Goal: Information Seeking & Learning: Learn about a topic

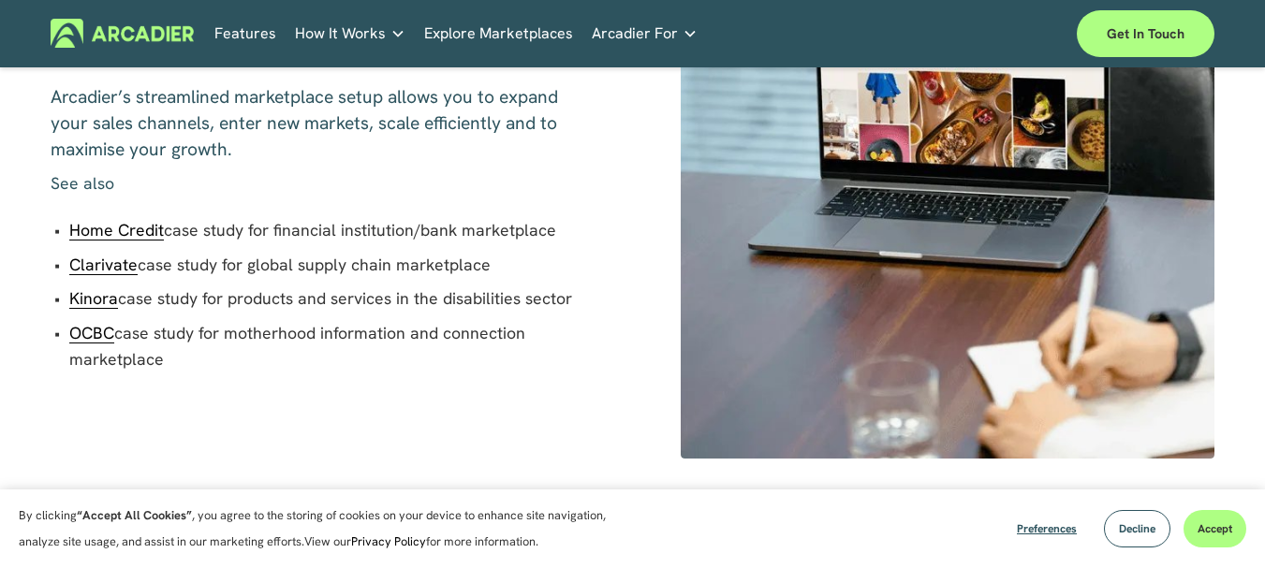
scroll to position [1038, 0]
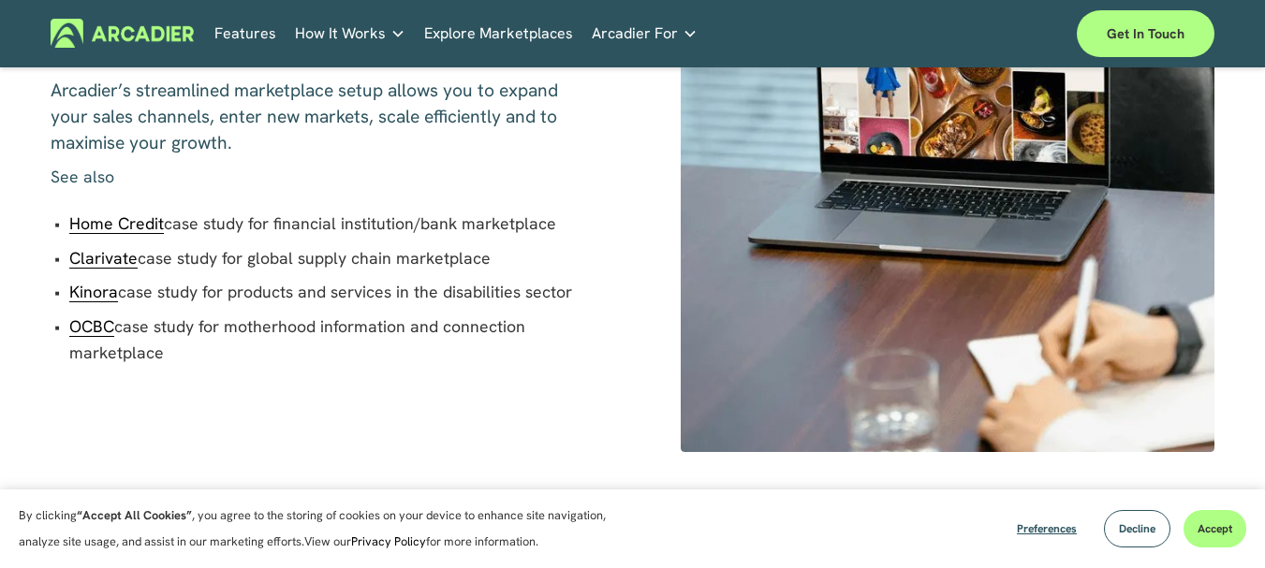
click at [129, 234] on span "Home Credit" at bounding box center [116, 223] width 95 height 22
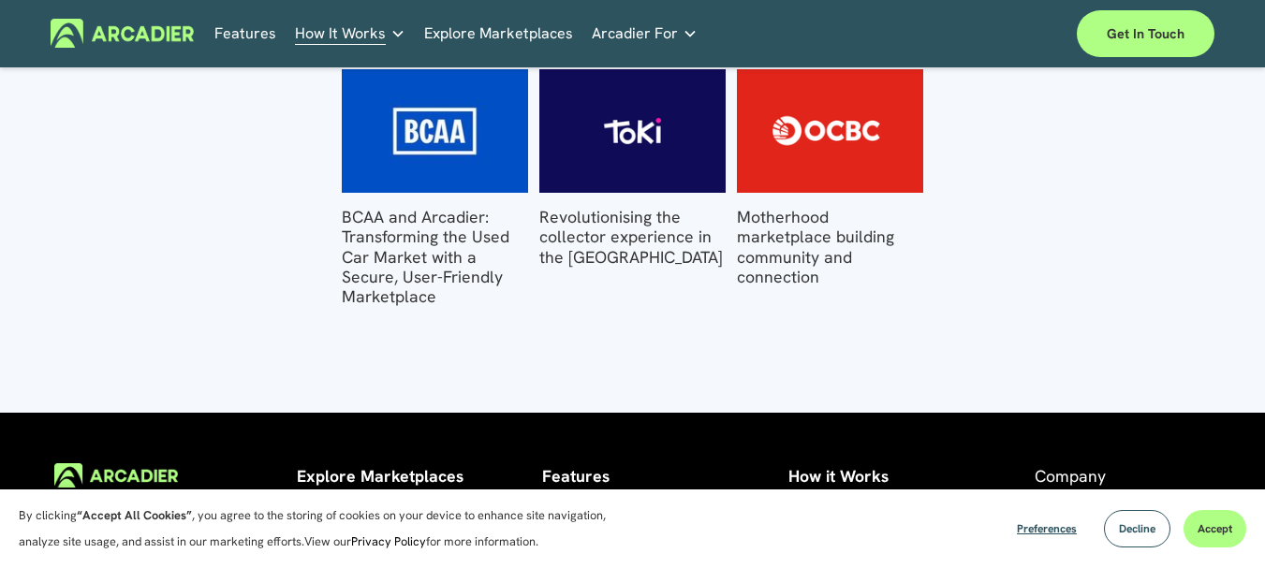
scroll to position [2997, 0]
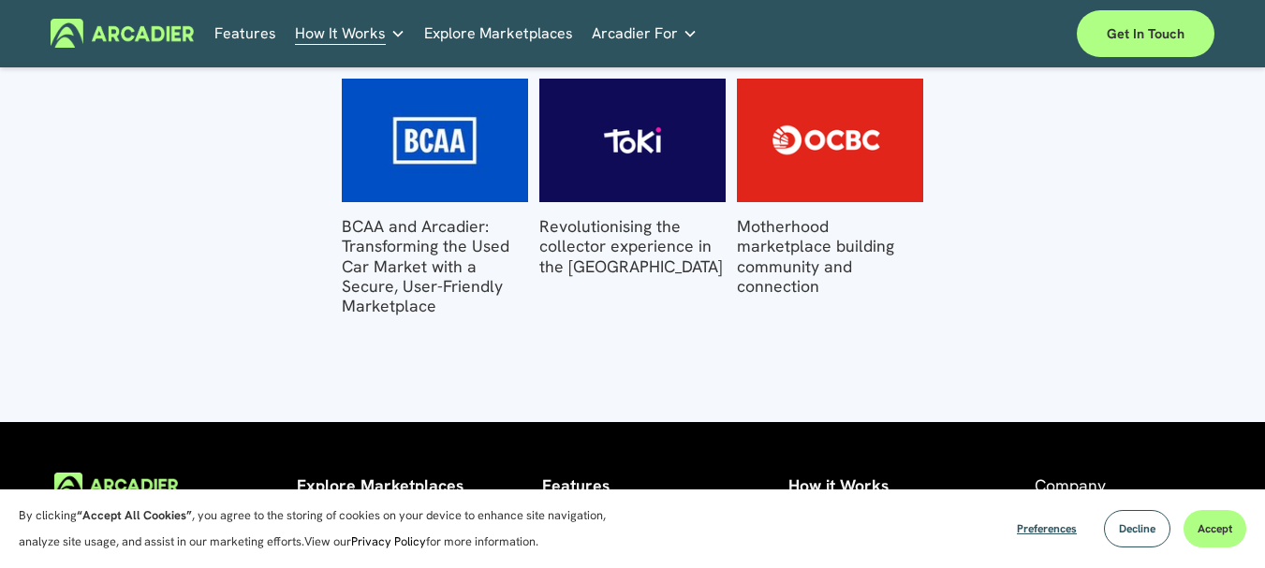
click at [416, 221] on link "BCAA and Arcadier: Transforming the Used Car Market with a Secure, User-Friendl…" at bounding box center [426, 265] width 168 height 101
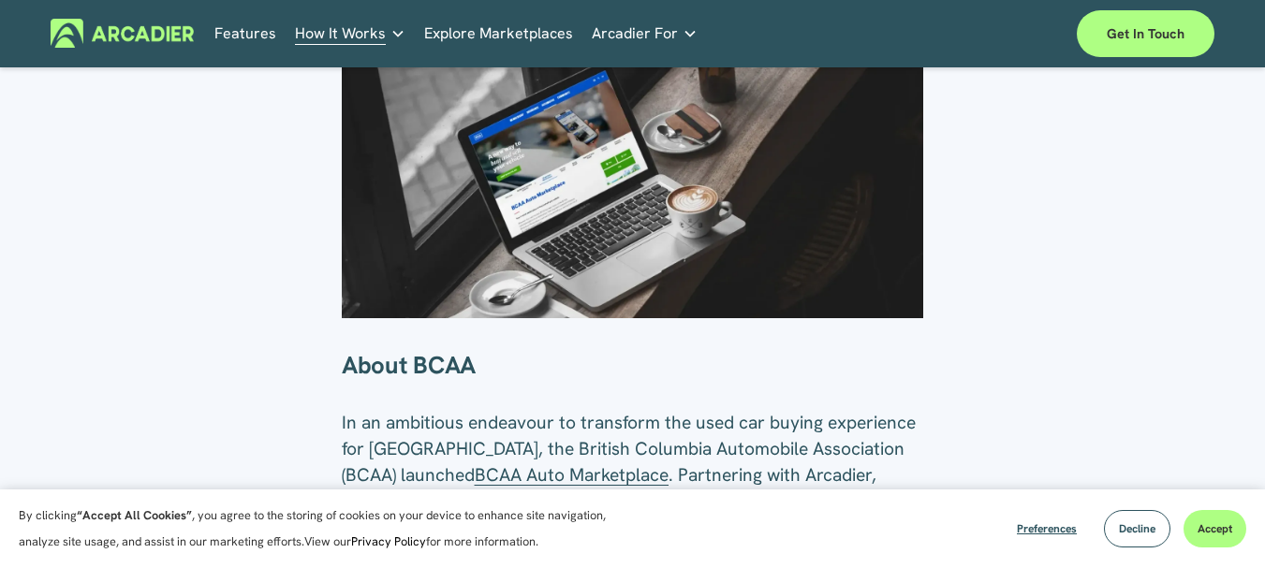
scroll to position [425, 0]
click at [534, 485] on span "BCAA Auto Marketplace" at bounding box center [572, 475] width 194 height 23
